Goal: Task Accomplishment & Management: Manage account settings

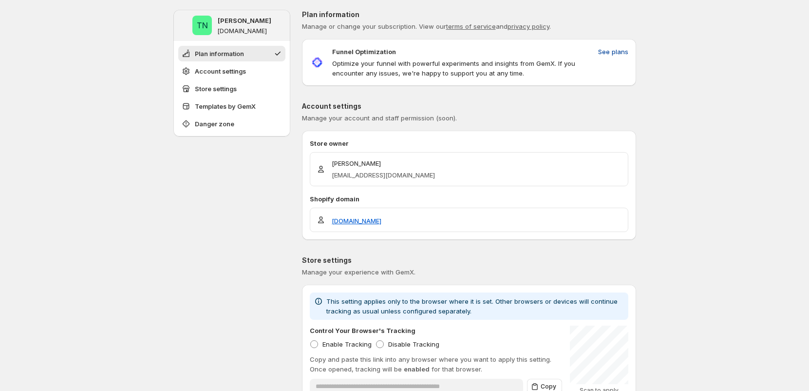
click at [618, 49] on span "See plans" at bounding box center [613, 52] width 30 height 10
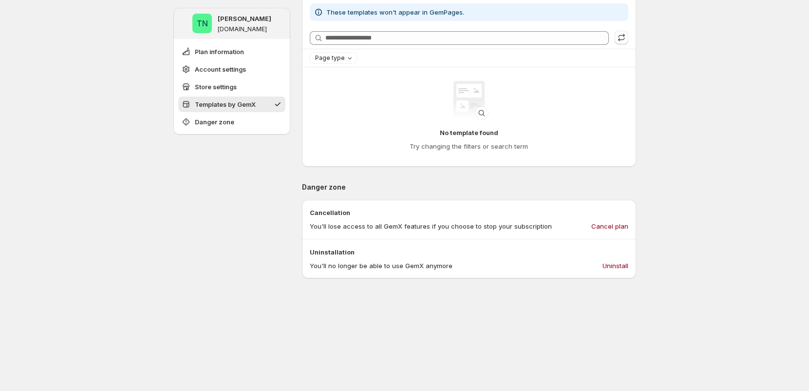
scroll to position [405, 0]
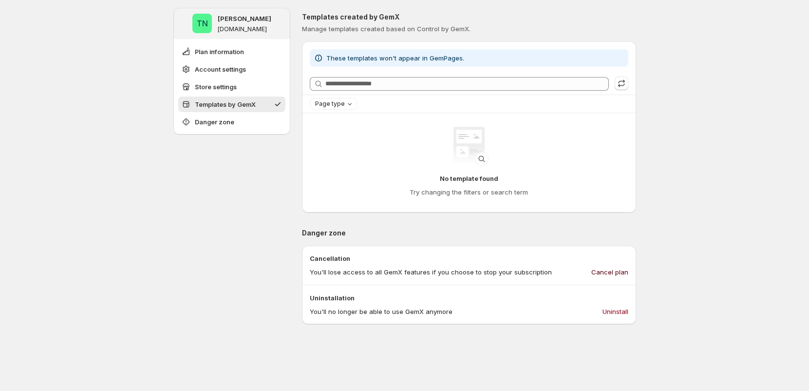
click at [625, 270] on span "Cancel plan" at bounding box center [609, 272] width 37 height 10
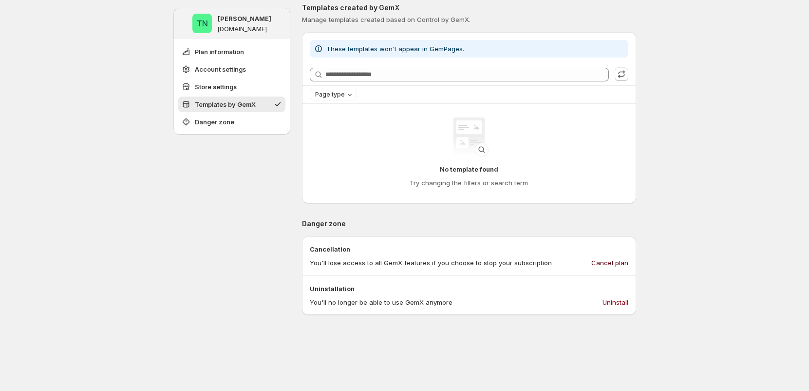
click at [669, 244] on div "**********" at bounding box center [404, 102] width 809 height 1014
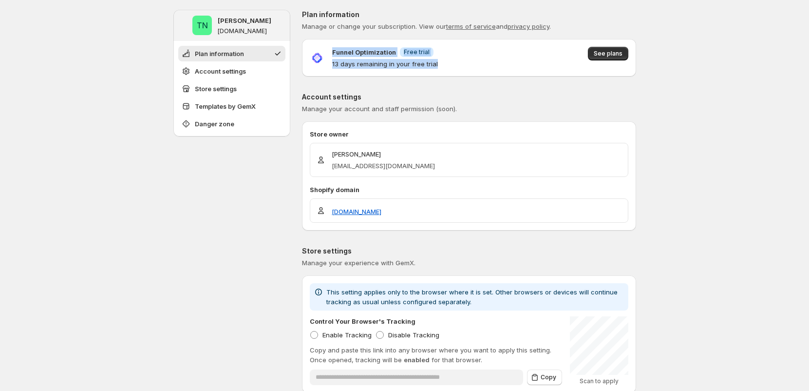
click at [365, 47] on div "Funnel Optimization Info Free trial 13 days remaining in your free trial See pl…" at bounding box center [469, 58] width 318 height 22
click at [462, 54] on div "Funnel Optimization Info Free trial 13 days remaining in your free trial See pl…" at bounding box center [469, 58] width 318 height 22
click at [597, 51] on span "See plans" at bounding box center [608, 54] width 29 height 8
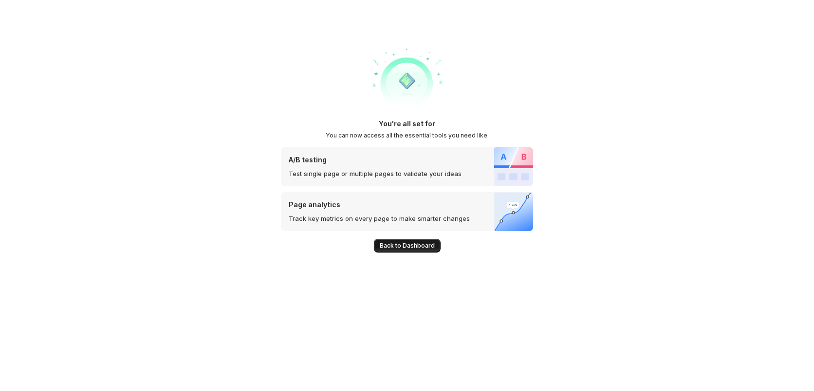
click at [400, 245] on span "Back to Dashboard" at bounding box center [407, 246] width 55 height 8
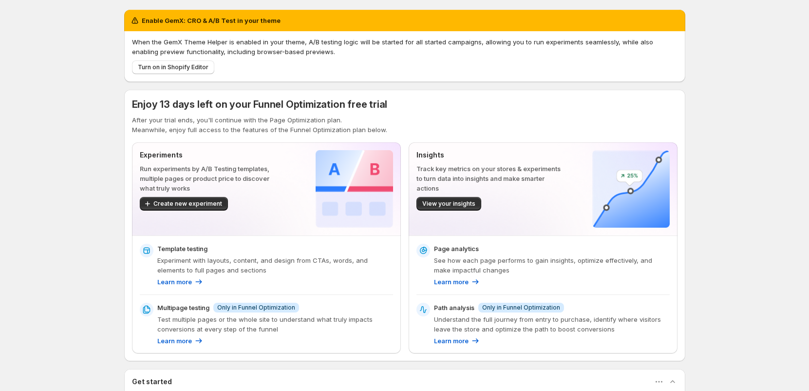
scroll to position [2, 0]
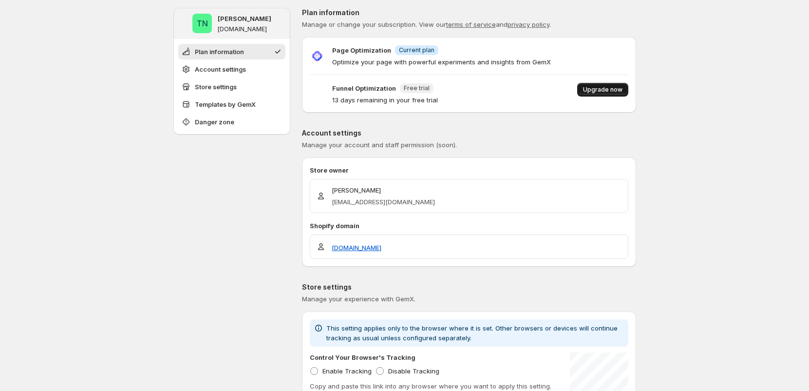
click at [622, 90] on span "Upgrade now" at bounding box center [602, 90] width 39 height 8
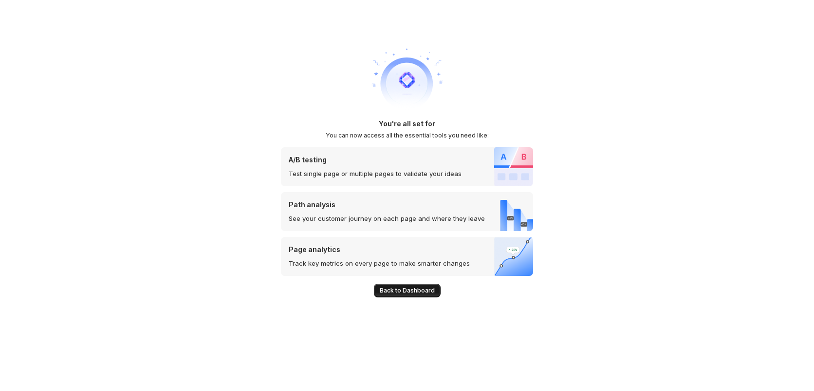
click at [422, 291] on span "Back to Dashboard" at bounding box center [407, 290] width 55 height 8
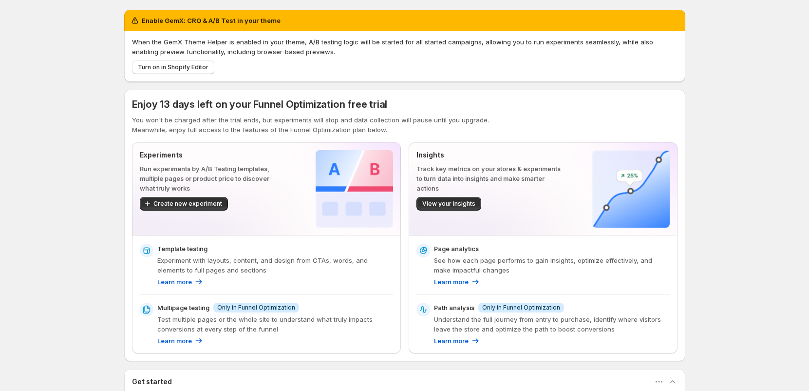
click at [764, 356] on div "Enable GemX: CRO & A/B Test in your theme When the GemX Theme Helper is enabled…" at bounding box center [404, 316] width 809 height 632
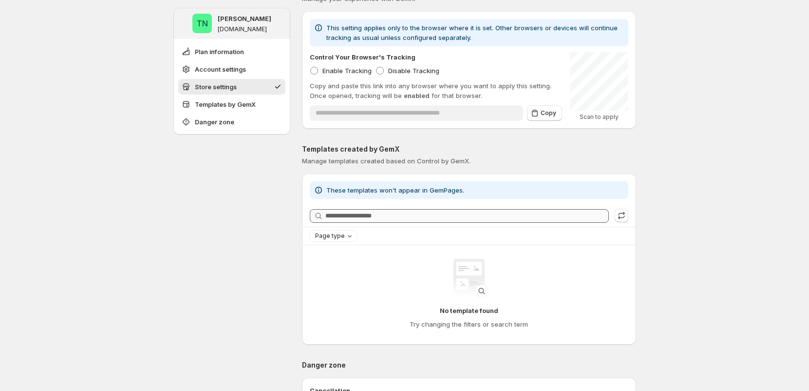
scroll to position [268, 0]
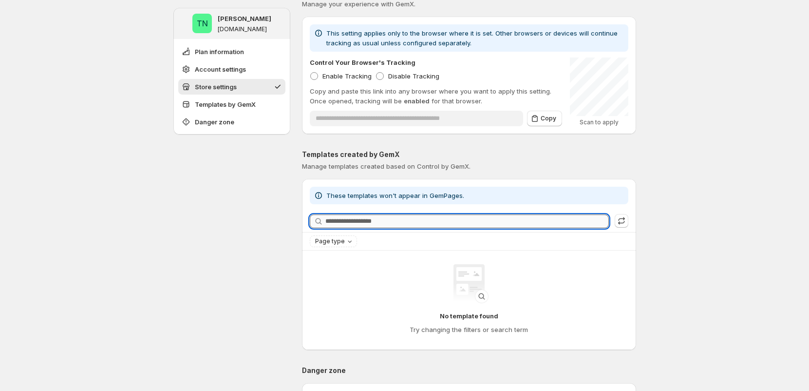
click at [392, 223] on input "Searching templates" at bounding box center [466, 221] width 283 height 14
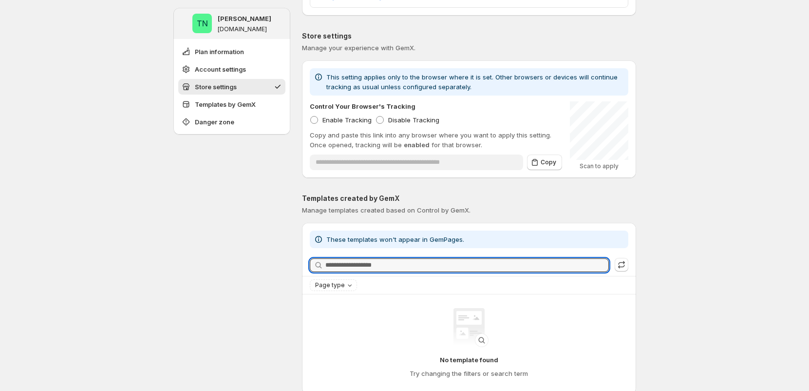
scroll to position [220, 0]
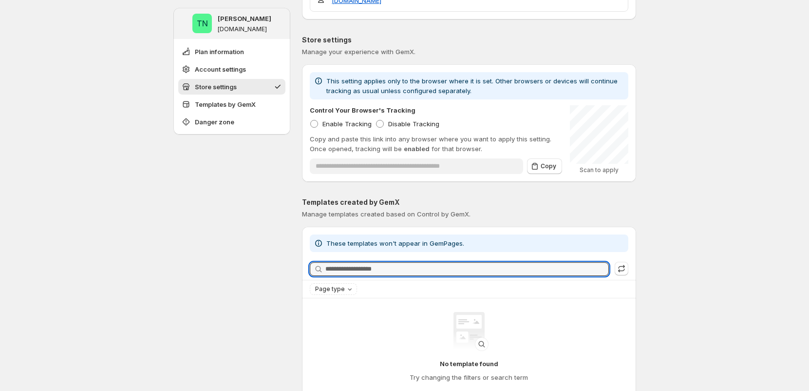
click at [648, 322] on div "**********" at bounding box center [405, 292] width 486 height 1024
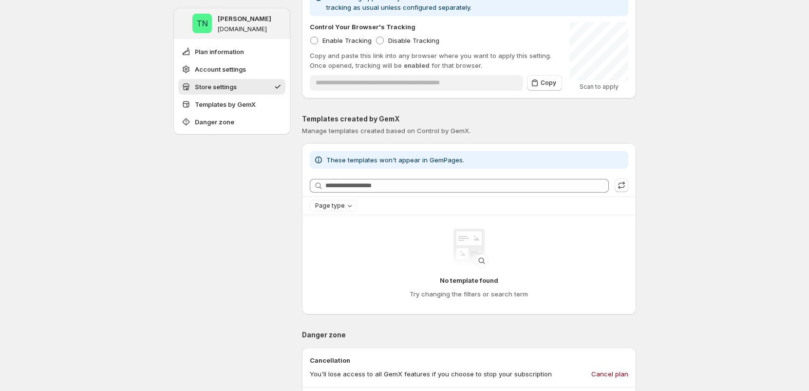
scroll to position [321, 0]
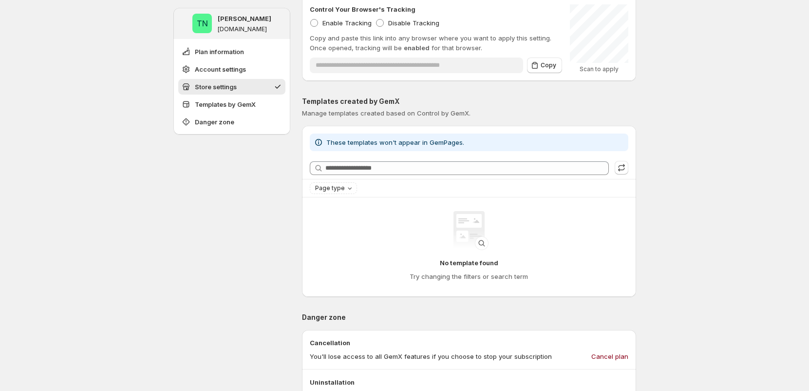
click at [734, 293] on div "**********" at bounding box center [404, 191] width 809 height 1024
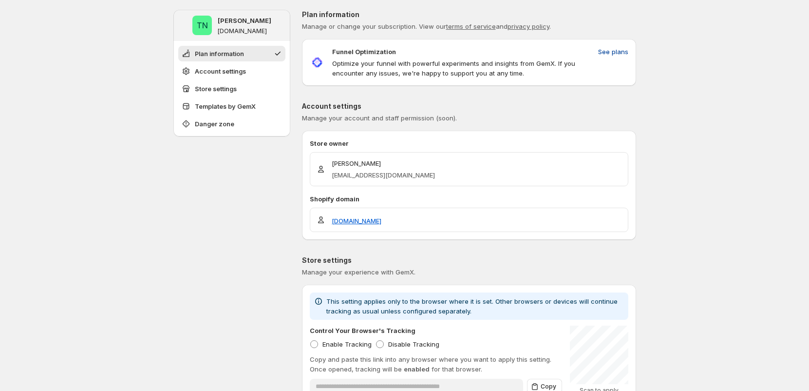
click at [613, 54] on span "See plans" at bounding box center [613, 52] width 30 height 10
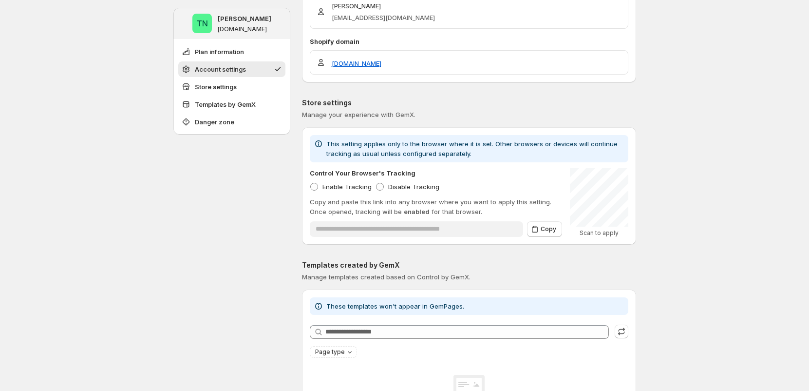
click at [673, 176] on div "**********" at bounding box center [404, 355] width 809 height 1024
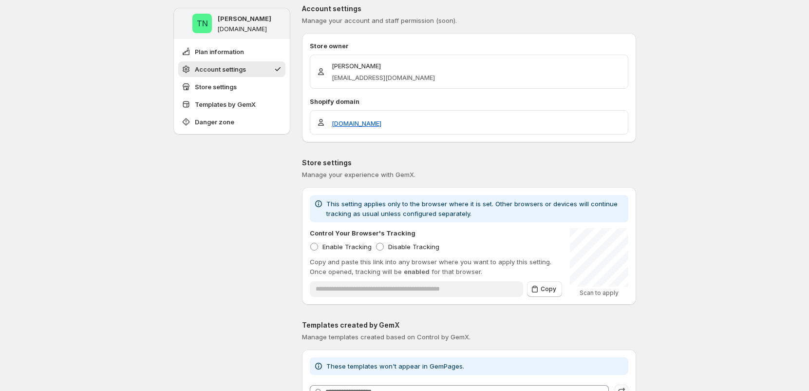
scroll to position [82, 0]
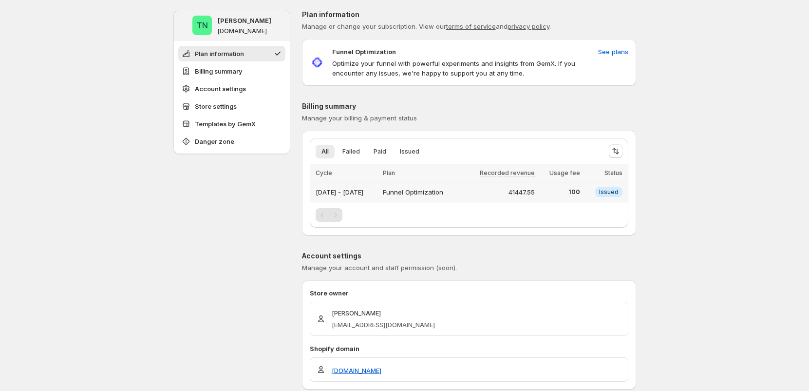
click at [377, 193] on div "[DATE] - [DATE]" at bounding box center [346, 192] width 61 height 14
drag, startPoint x: 483, startPoint y: 195, endPoint x: 583, endPoint y: 195, distance: 100.8
click at [581, 195] on tr "Aug 01, 2025 - Aug 31, 2025 Funnel Optimization 41447.55 100 Info Issued" at bounding box center [469, 192] width 318 height 20
drag, startPoint x: 586, startPoint y: 194, endPoint x: 630, endPoint y: 191, distance: 43.4
click at [628, 191] on tr "Aug 01, 2025 - Aug 31, 2025 Funnel Optimization 41447.55 100 Info Issued" at bounding box center [469, 192] width 318 height 20
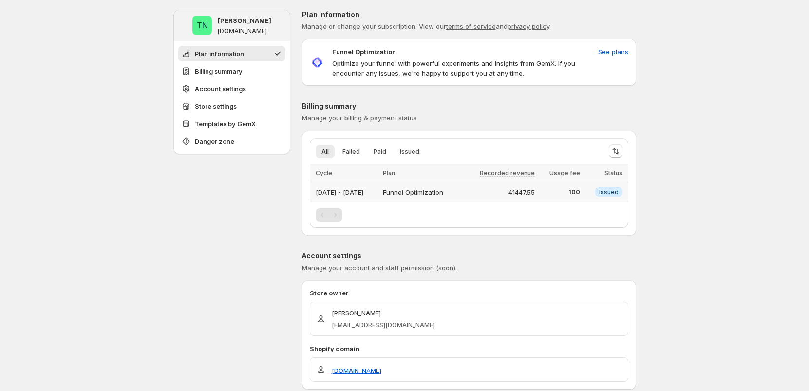
click at [580, 194] on span "100" at bounding box center [560, 192] width 39 height 8
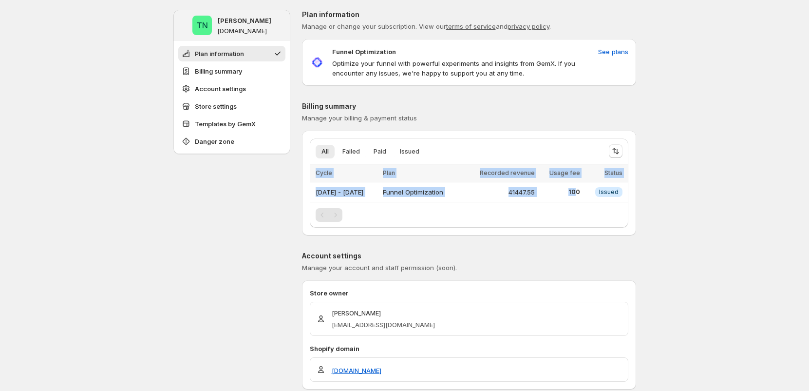
drag, startPoint x: 584, startPoint y: 193, endPoint x: 308, endPoint y: 192, distance: 276.6
click at [308, 192] on div "All Failed Paid Issued More views All Failed Paid Issued More views Loading ite…" at bounding box center [469, 182] width 334 height 89
click at [377, 186] on div "[DATE] - [DATE]" at bounding box center [346, 192] width 61 height 14
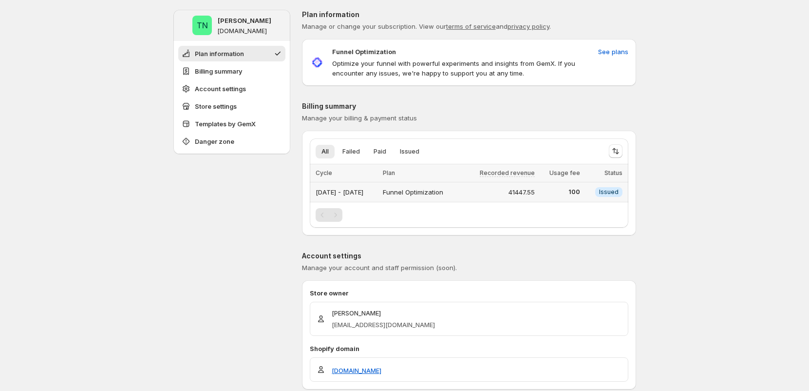
click at [459, 192] on div "Funnel Optimization" at bounding box center [421, 192] width 76 height 14
drag, startPoint x: 563, startPoint y: 190, endPoint x: 315, endPoint y: 194, distance: 248.4
click at [312, 195] on tr "Aug 01, 2025 - Aug 31, 2025 Funnel Optimization 41447.55 100 Info Issued" at bounding box center [469, 192] width 318 height 20
click at [462, 184] on td "Funnel Optimization" at bounding box center [421, 192] width 82 height 20
drag, startPoint x: 590, startPoint y: 191, endPoint x: 530, endPoint y: 193, distance: 59.9
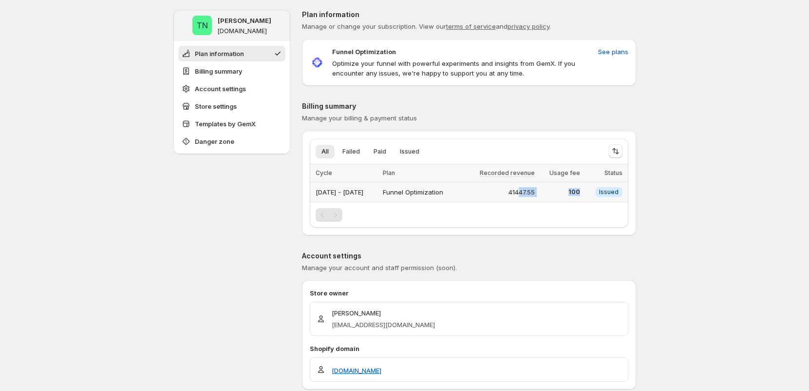
click at [531, 193] on tr "Aug 01, 2025 - Aug 31, 2025 Funnel Optimization 41447.55 100 Info Issued" at bounding box center [469, 192] width 318 height 20
click at [535, 193] on div "41447.55" at bounding box center [500, 192] width 70 height 10
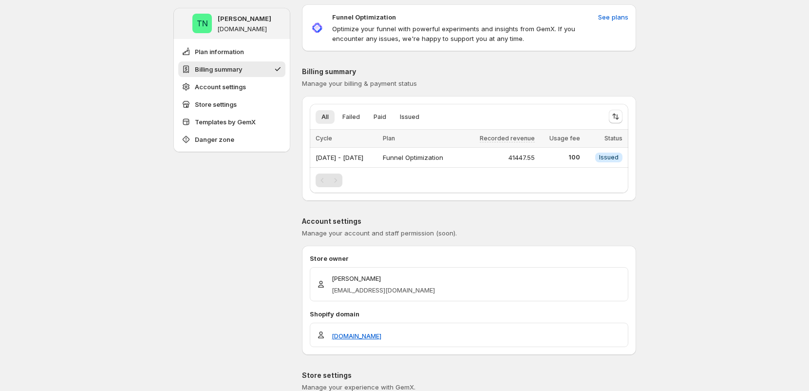
scroll to position [91, 0]
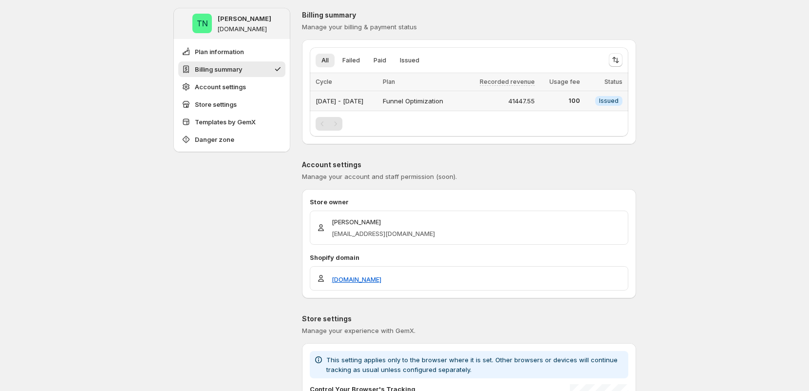
click at [377, 105] on div "[DATE] - [DATE]" at bounding box center [346, 101] width 61 height 14
click at [355, 105] on div "[DATE] - [DATE]" at bounding box center [346, 101] width 61 height 14
drag, startPoint x: 409, startPoint y: 102, endPoint x: 324, endPoint y: 106, distance: 84.8
click at [324, 106] on div "[DATE] - [DATE]" at bounding box center [346, 101] width 61 height 14
drag, startPoint x: 318, startPoint y: 102, endPoint x: 400, endPoint y: 108, distance: 81.5
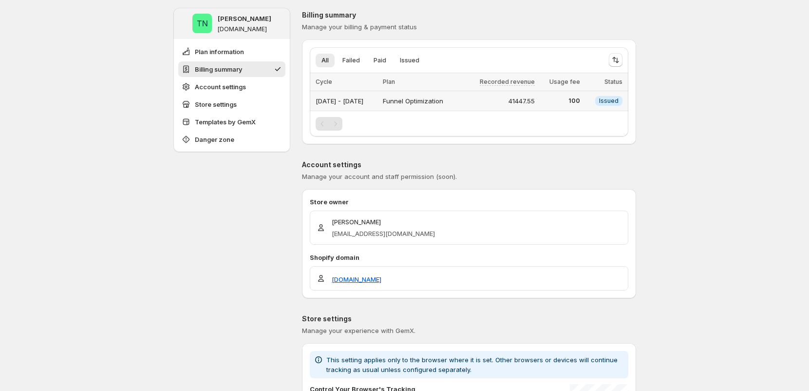
click at [380, 108] on td "[DATE] - [DATE]" at bounding box center [345, 101] width 70 height 20
click at [475, 6] on div "Plan information Manage or change your subscription. View our terms of service …" at bounding box center [469, 353] width 334 height 869
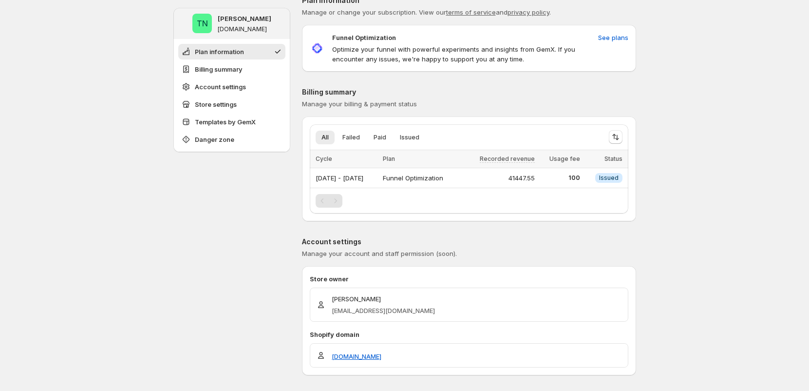
scroll to position [9, 0]
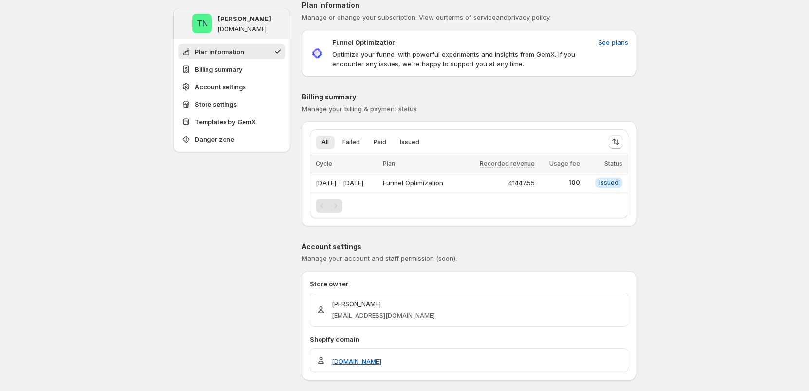
click at [471, 99] on p "Billing summary" at bounding box center [469, 97] width 334 height 10
click at [356, 147] on button "Failed" at bounding box center [350, 142] width 29 height 14
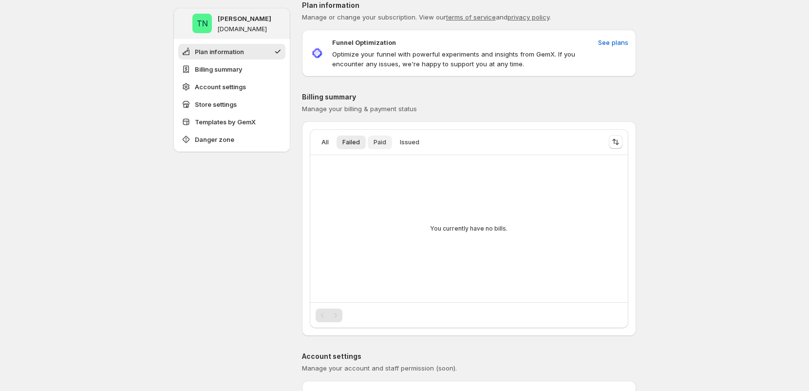
click at [385, 144] on span "Paid" at bounding box center [379, 142] width 13 height 8
click at [406, 143] on span "Issued" at bounding box center [409, 142] width 19 height 8
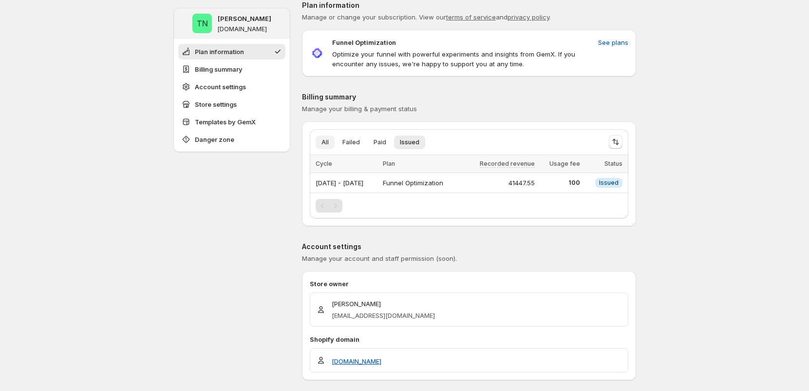
click at [326, 146] on button "All" at bounding box center [325, 142] width 19 height 14
click at [537, 122] on div "All Failed Paid Issued More views All Failed Paid Issued More views Loading ite…" at bounding box center [469, 173] width 334 height 105
